Goal: Transaction & Acquisition: Purchase product/service

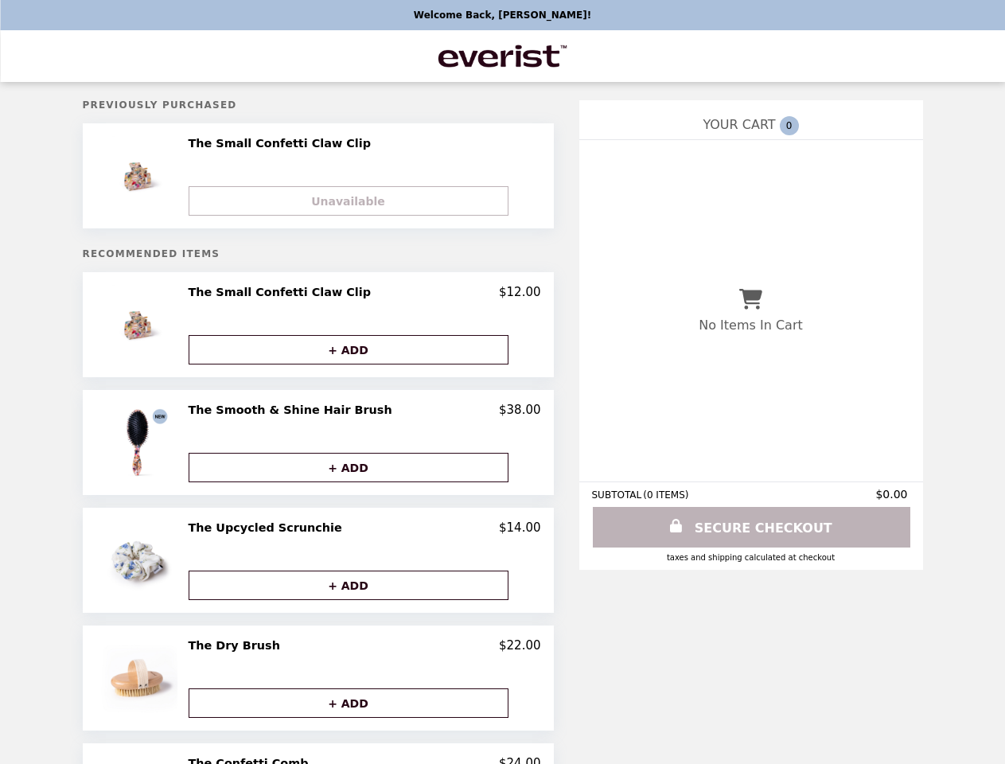
click at [173, 328] on img at bounding box center [140, 325] width 84 height 80
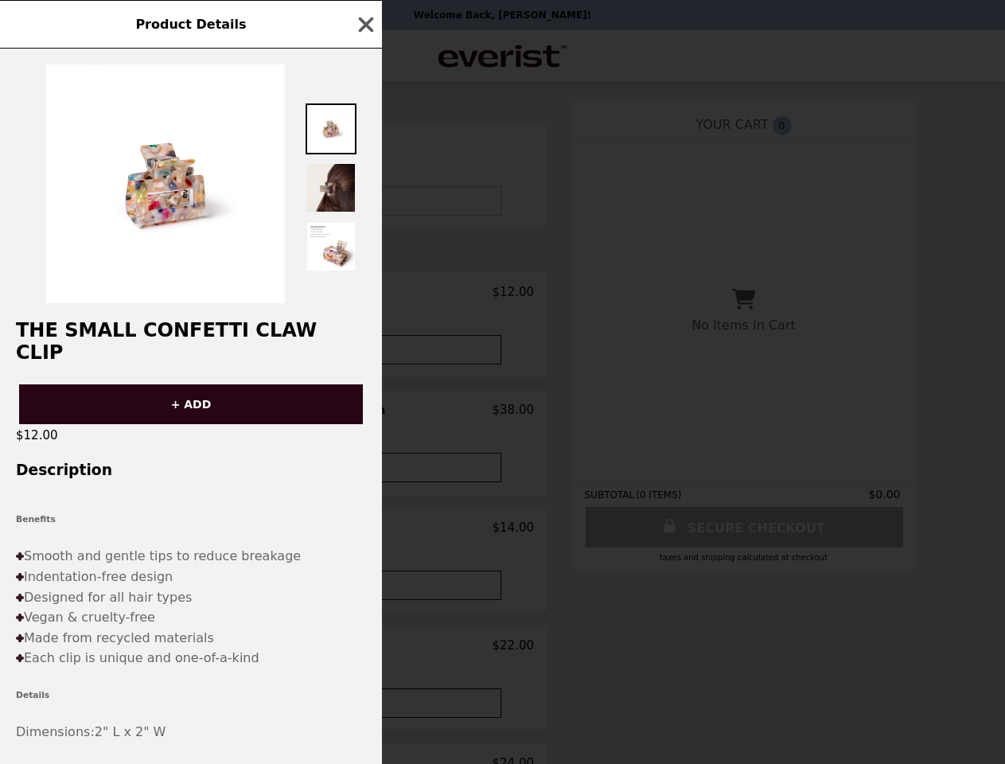
click at [364, 296] on div "Product Details The Small Confetti Claw Clip + ADD $12.00 Description Benefits …" at bounding box center [502, 382] width 1005 height 764
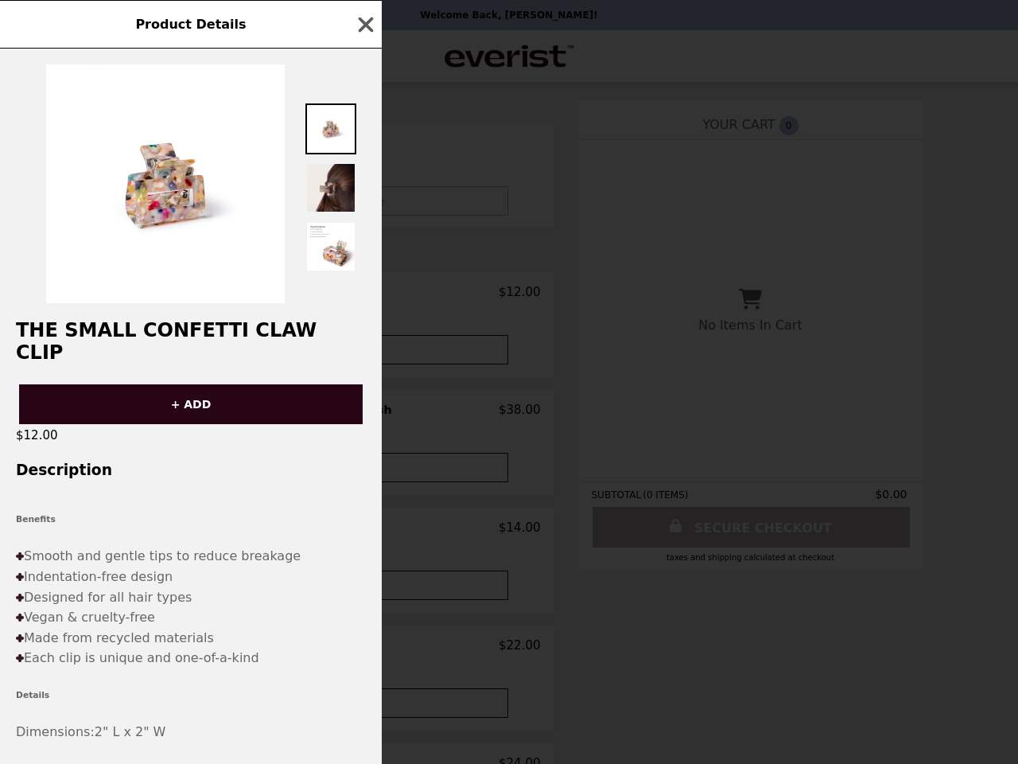
click at [364, 352] on div "The Small Confetti Claw Clip + ADD $12.00 Description Benefits Smooth and gentl…" at bounding box center [191, 406] width 382 height 715
click at [173, 446] on div "Product Details The Small Confetti Claw Clip + ADD $12.00 Description Benefits …" at bounding box center [509, 382] width 1018 height 764
click at [364, 424] on div "$12.00" at bounding box center [191, 435] width 382 height 22
click at [364, 470] on button "+ ADD" at bounding box center [349, 467] width 320 height 29
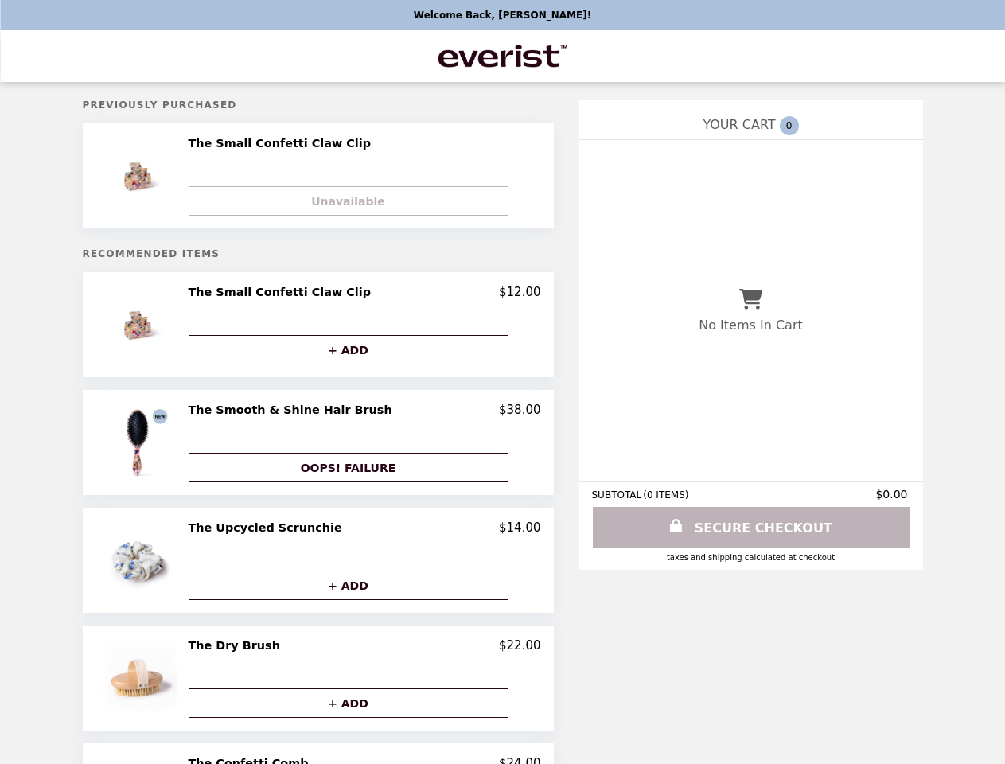
click at [173, 563] on img at bounding box center [140, 560] width 84 height 80
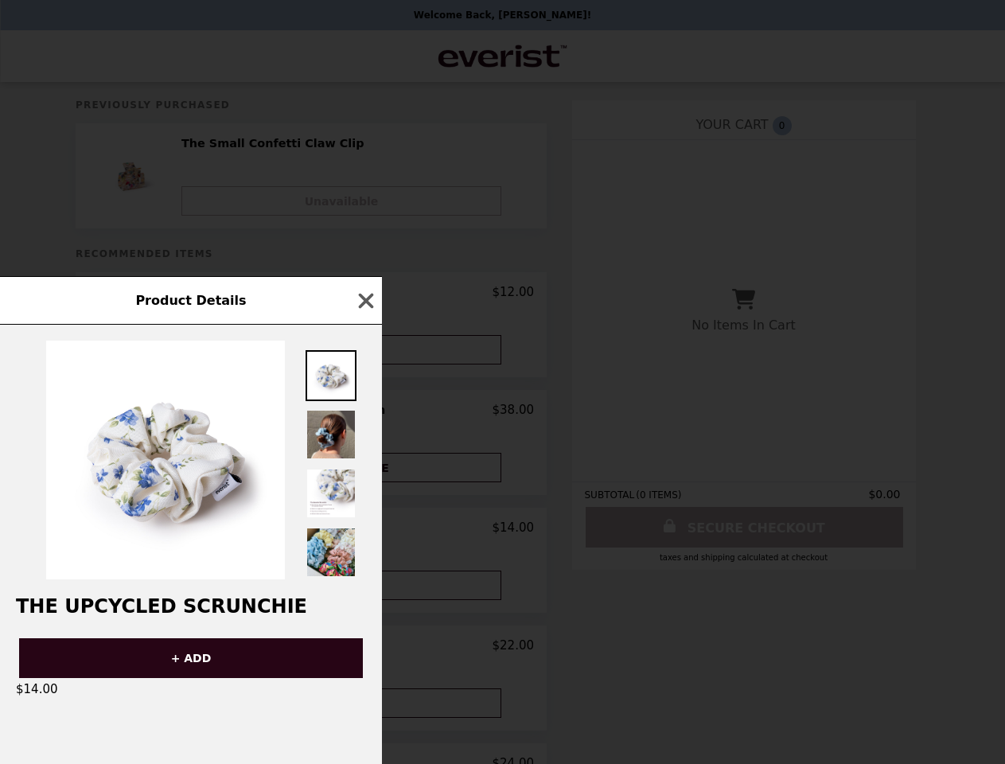
click at [364, 532] on div "Product Details The Upcycled Scrunchie + ADD $14.00" at bounding box center [502, 382] width 1005 height 764
click at [364, 588] on div "The Upcycled Scrunchie + ADD $14.00" at bounding box center [191, 544] width 382 height 439
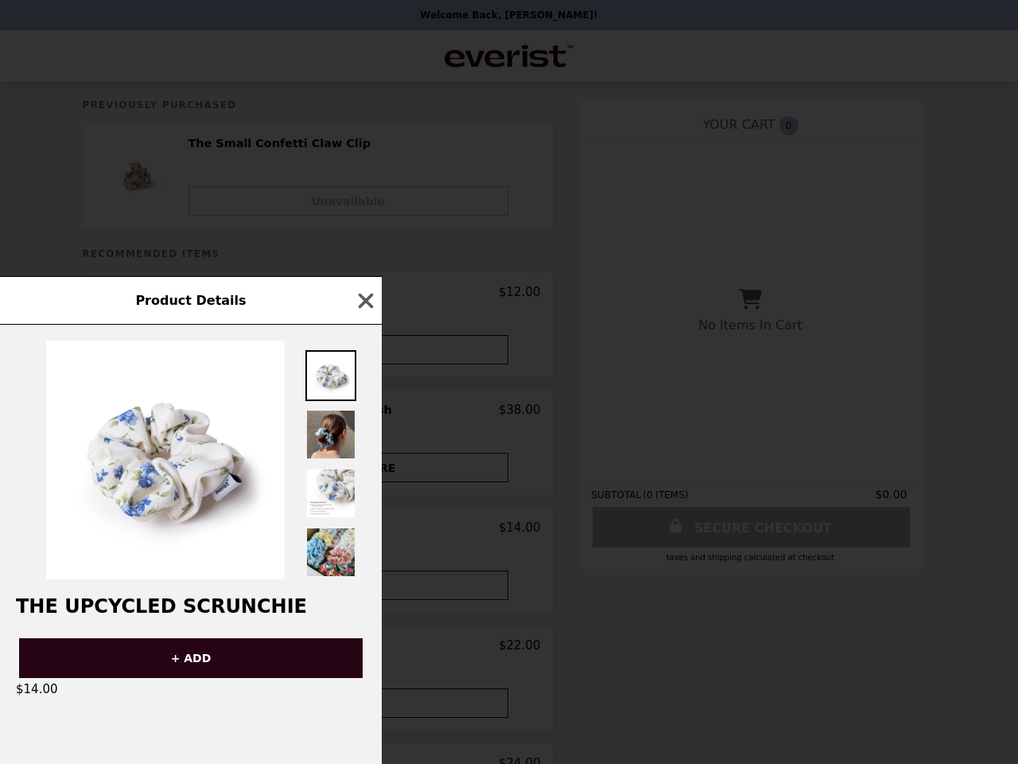
click at [173, 681] on div "Product Details The Upcycled Scrunchie + ADD $14.00" at bounding box center [509, 382] width 1018 height 764
